Goal: Find specific page/section

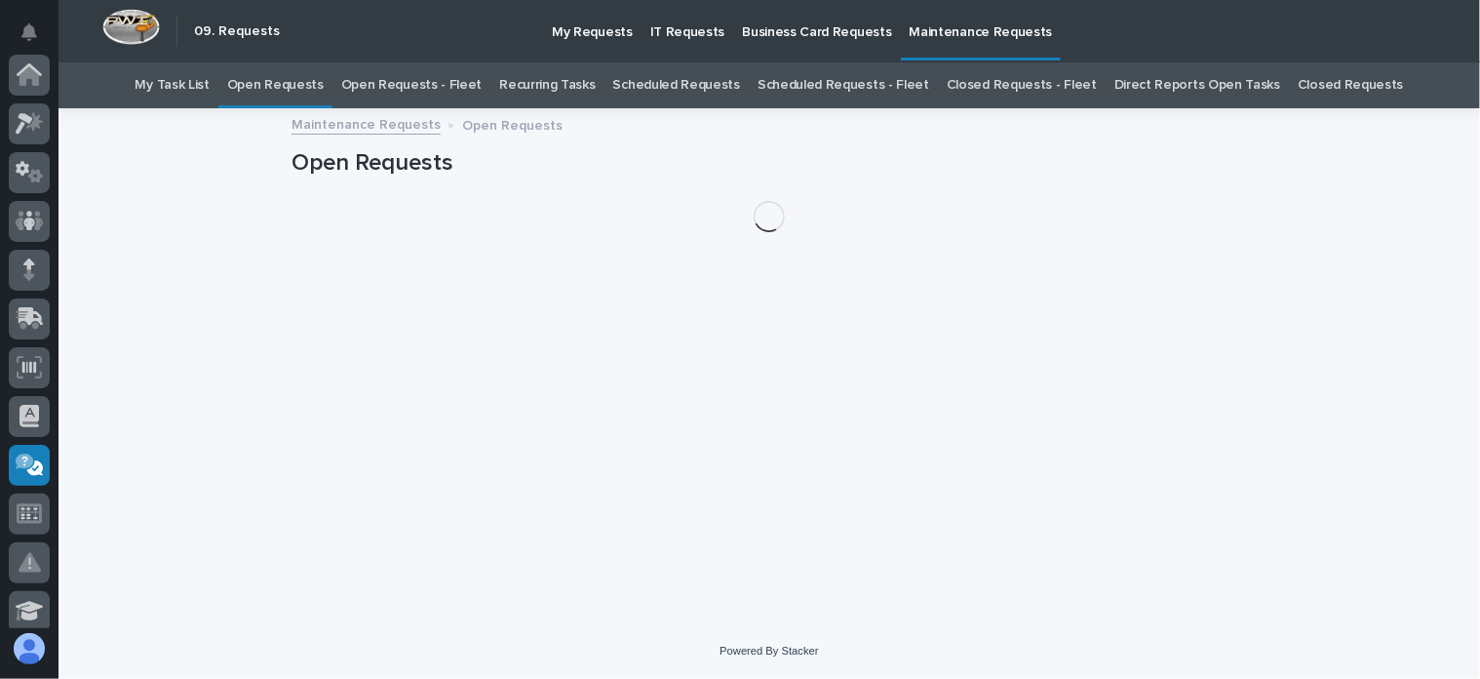
scroll to position [390, 0]
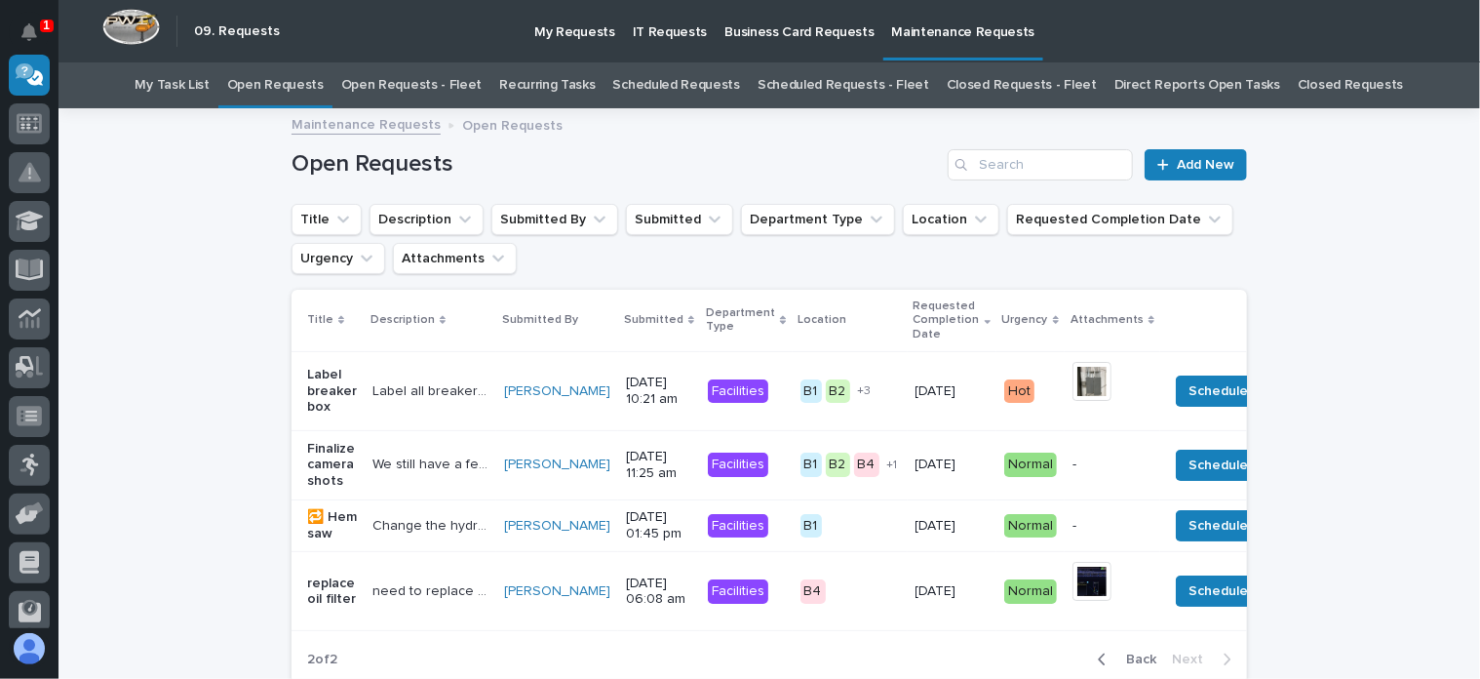
click at [413, 77] on link "Open Requests - Fleet" at bounding box center [411, 85] width 141 height 46
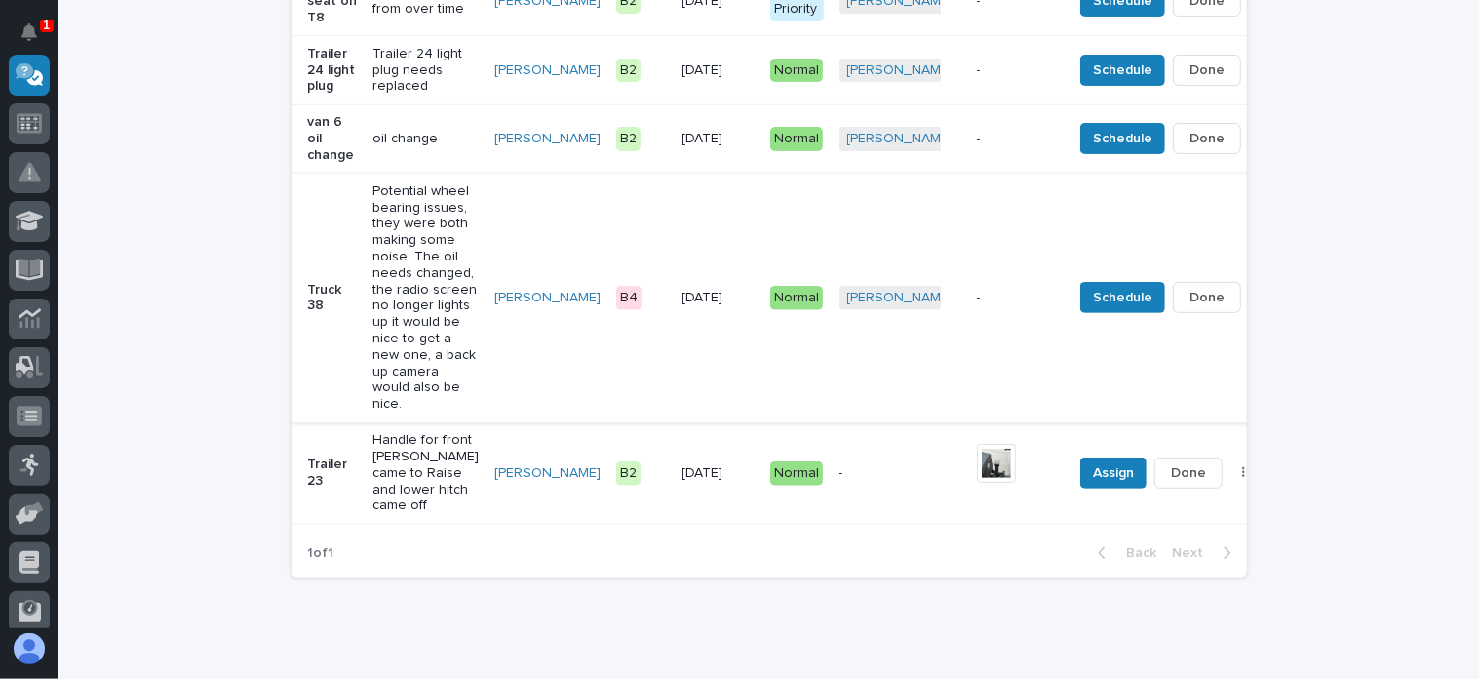
scroll to position [488, 0]
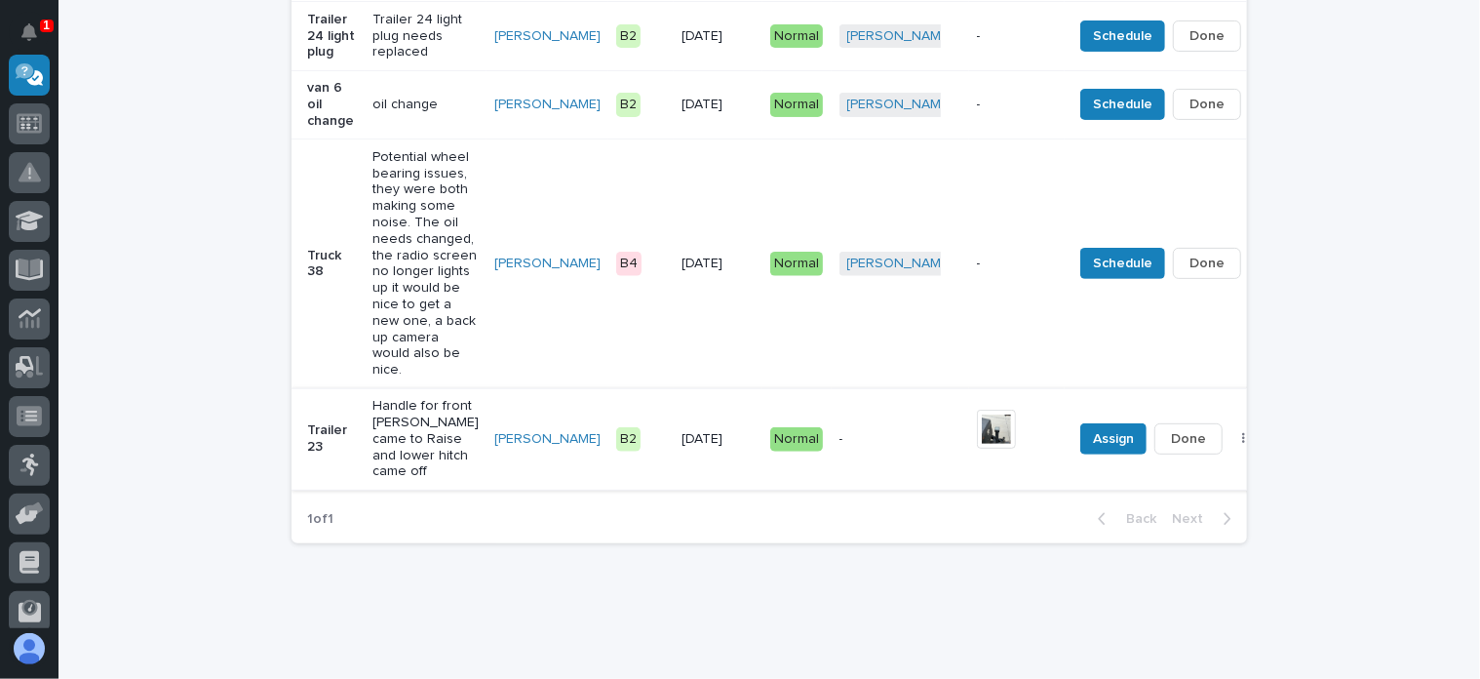
click at [977, 449] on img at bounding box center [996, 429] width 39 height 39
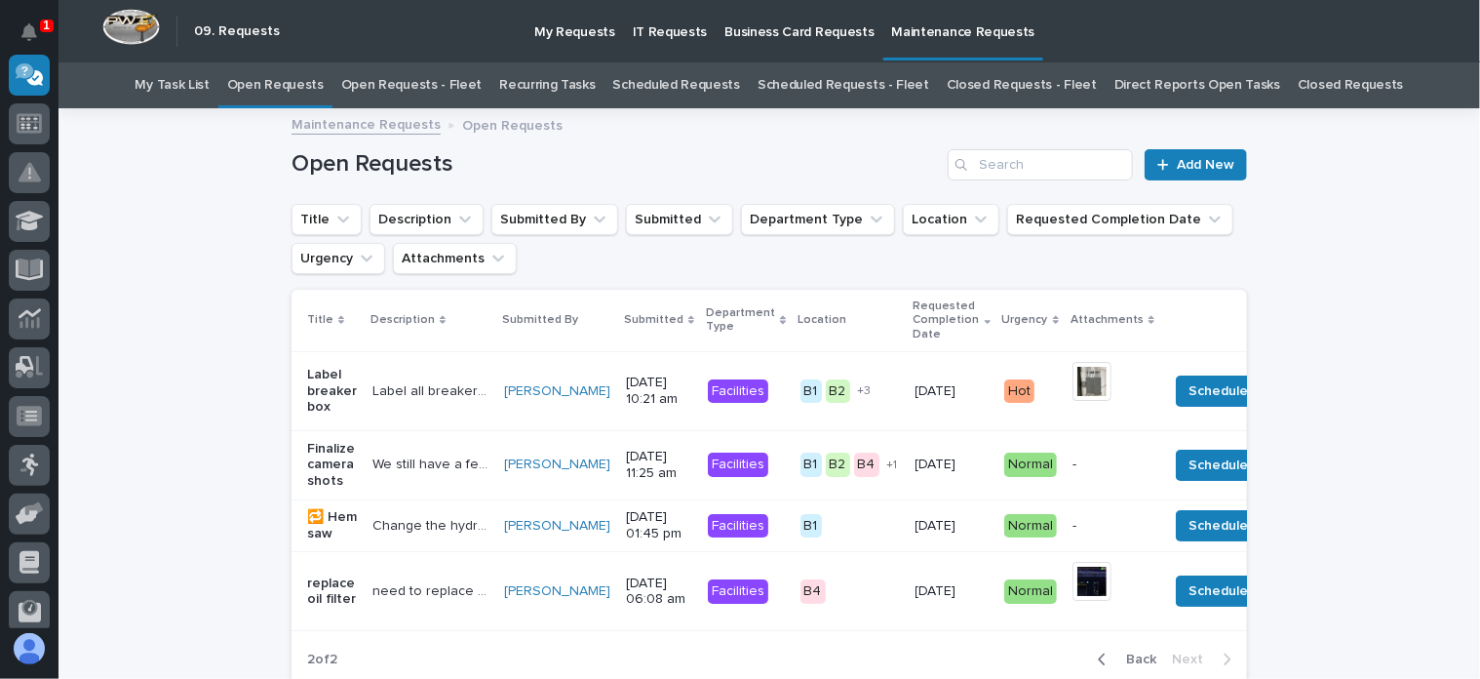
click at [411, 88] on link "Open Requests - Fleet" at bounding box center [411, 85] width 141 height 46
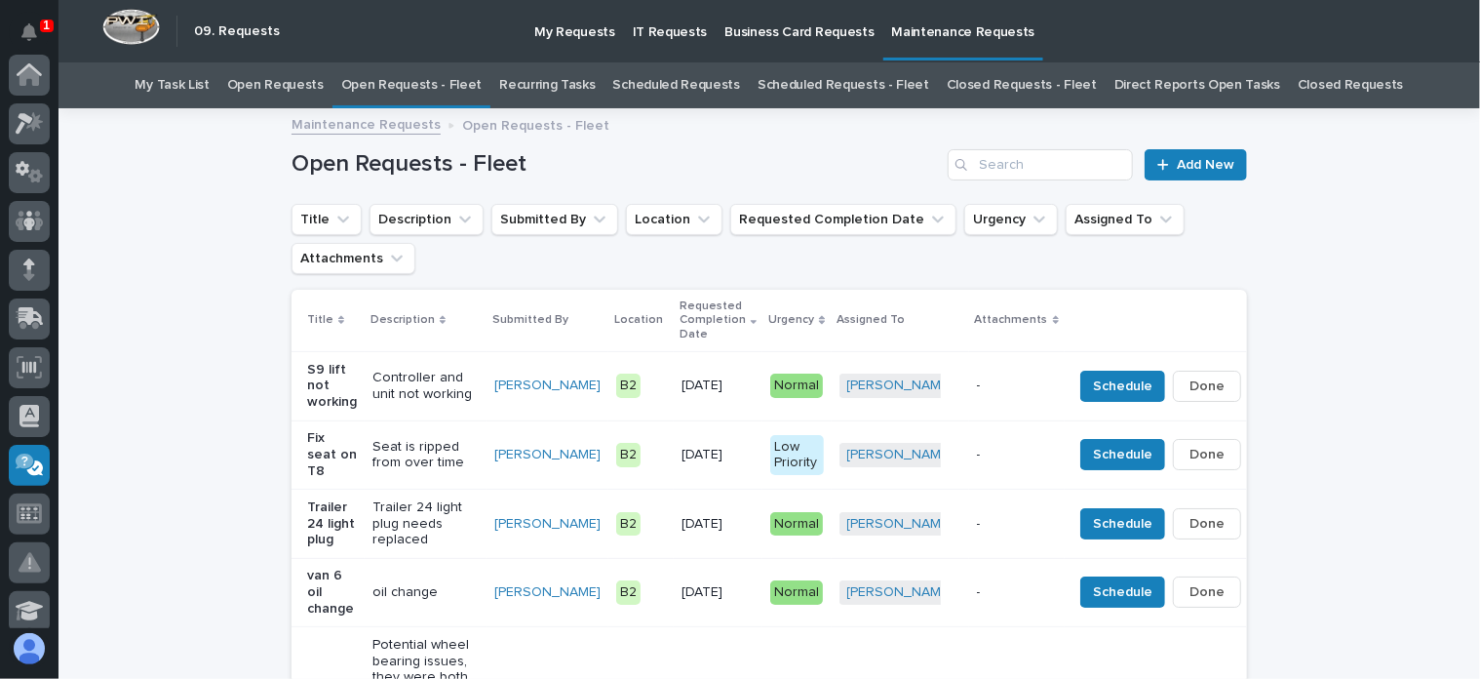
scroll to position [390, 0]
